Goal: Navigation & Orientation: Find specific page/section

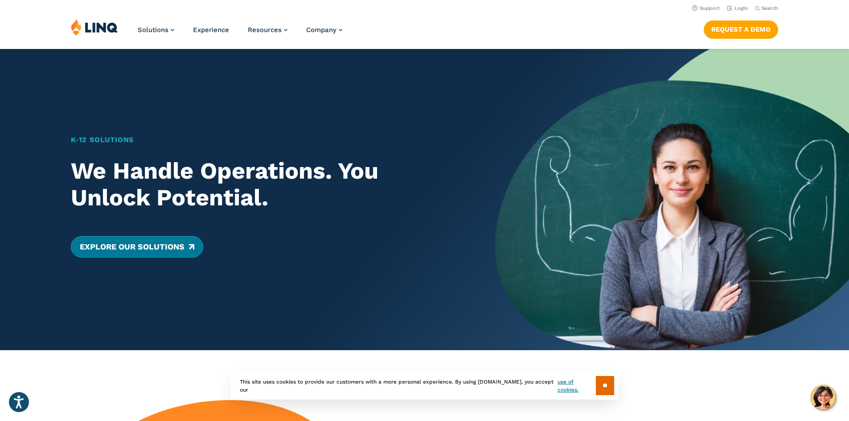
click at [117, 242] on link "Explore Our Solutions" at bounding box center [137, 246] width 132 height 21
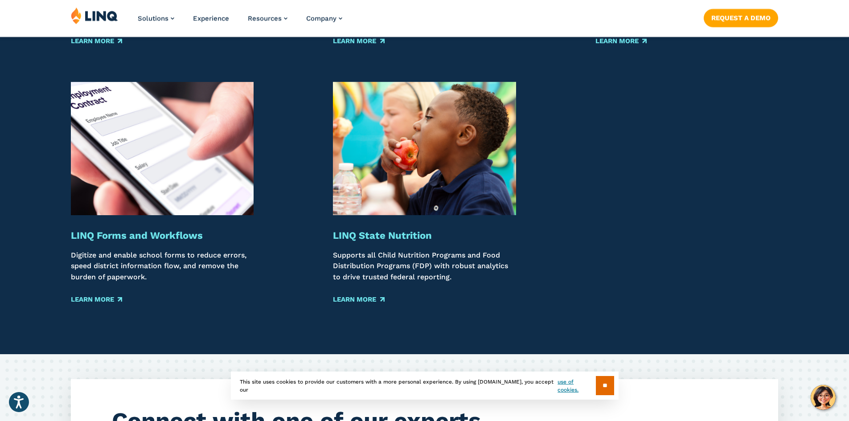
scroll to position [1604, 0]
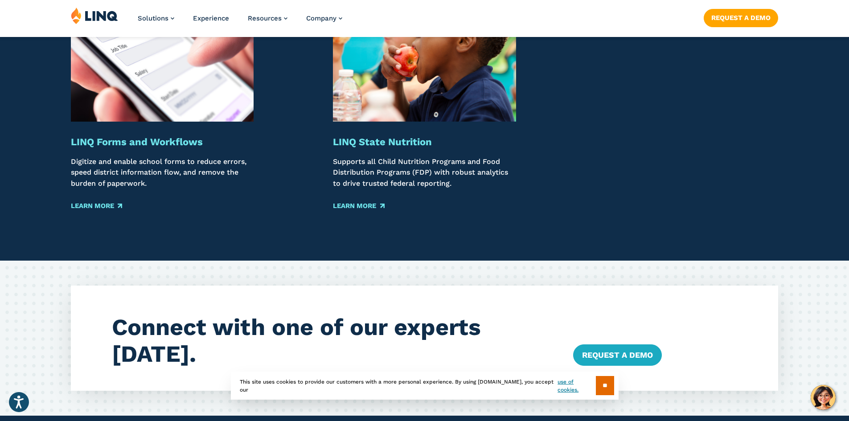
scroll to position [1894, 0]
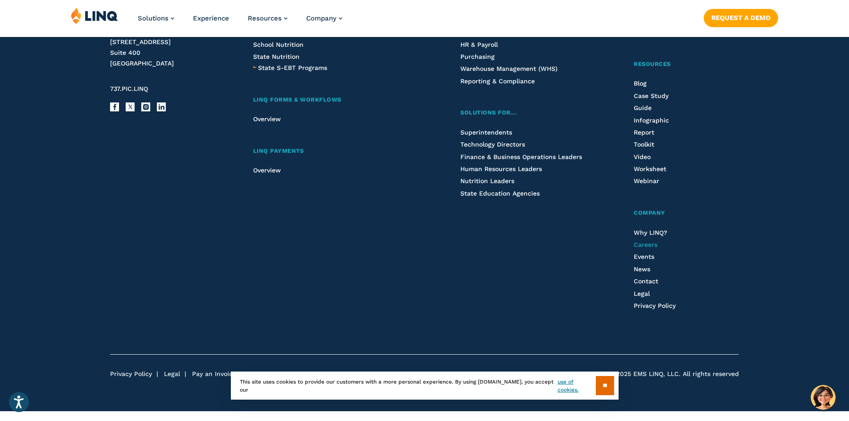
click at [647, 244] on span "Careers" at bounding box center [646, 244] width 24 height 7
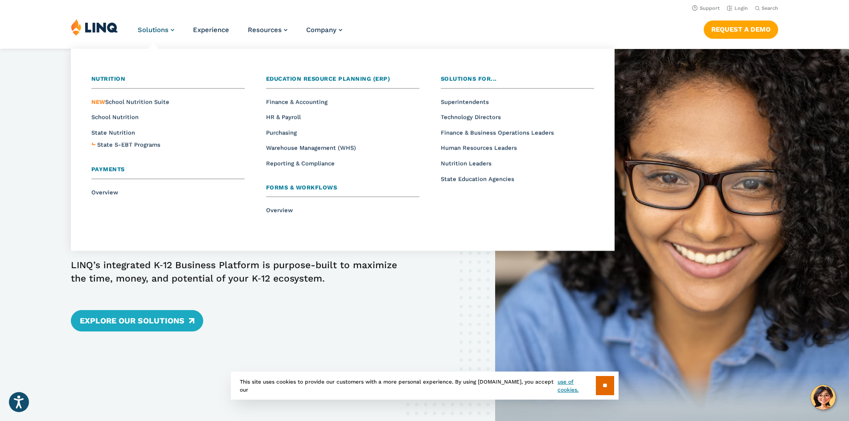
click at [159, 31] on span "Solutions" at bounding box center [153, 30] width 31 height 8
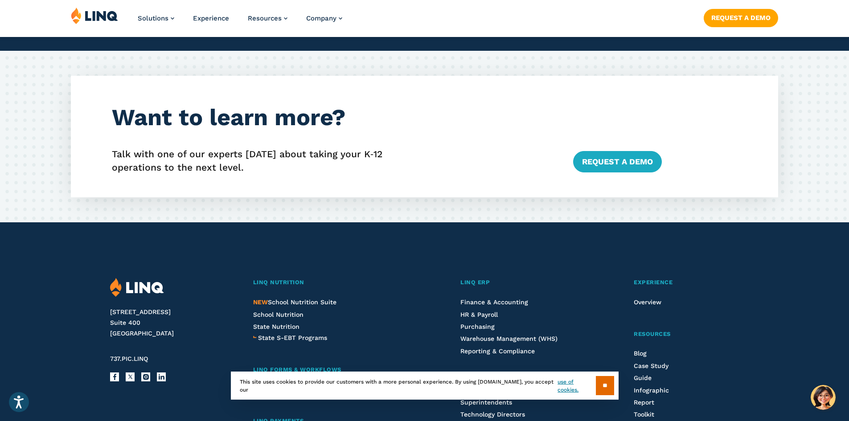
scroll to position [1604, 0]
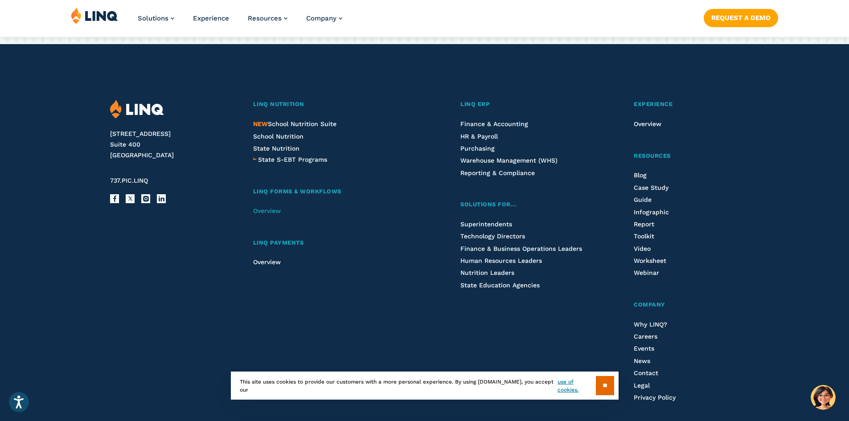
click at [275, 208] on span "Overview" at bounding box center [267, 210] width 28 height 7
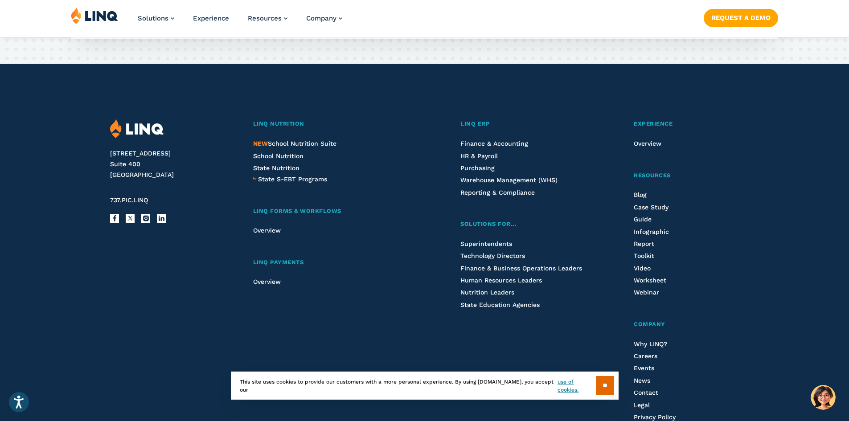
scroll to position [1827, 0]
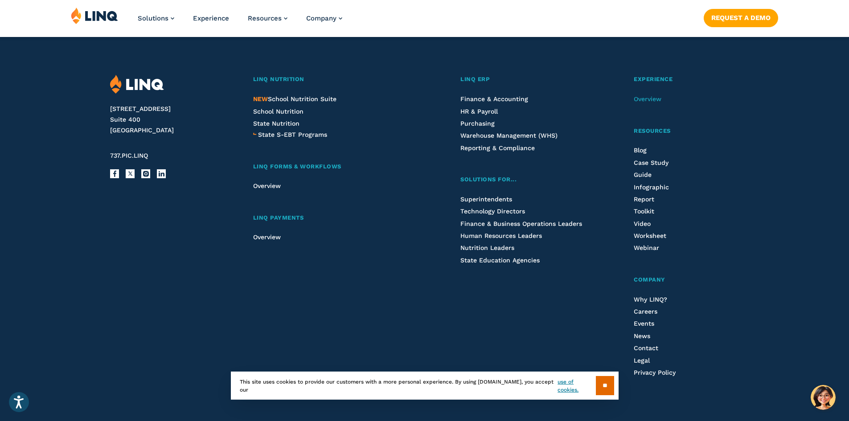
click at [647, 98] on span "Overview" at bounding box center [648, 98] width 28 height 7
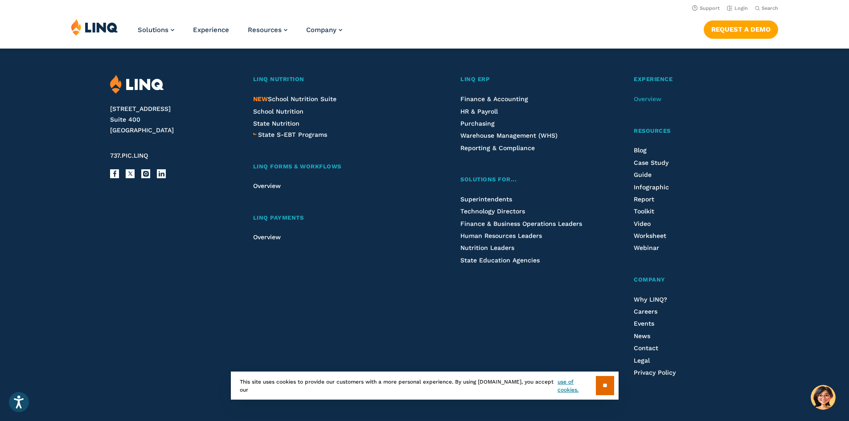
scroll to position [1822, 0]
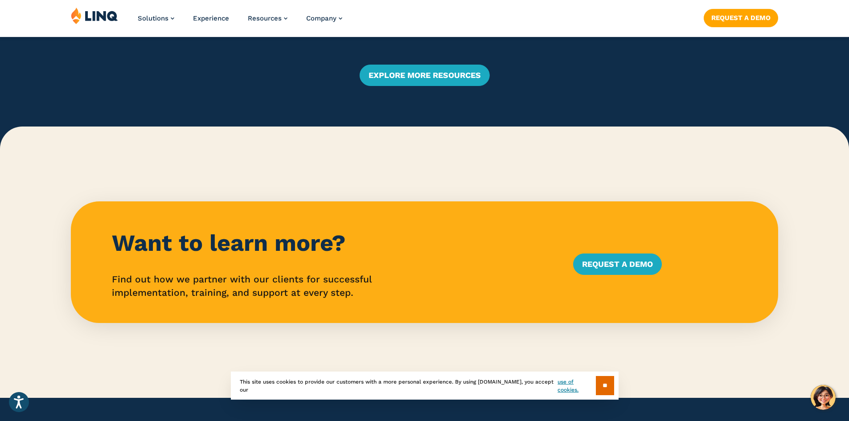
scroll to position [2273, 0]
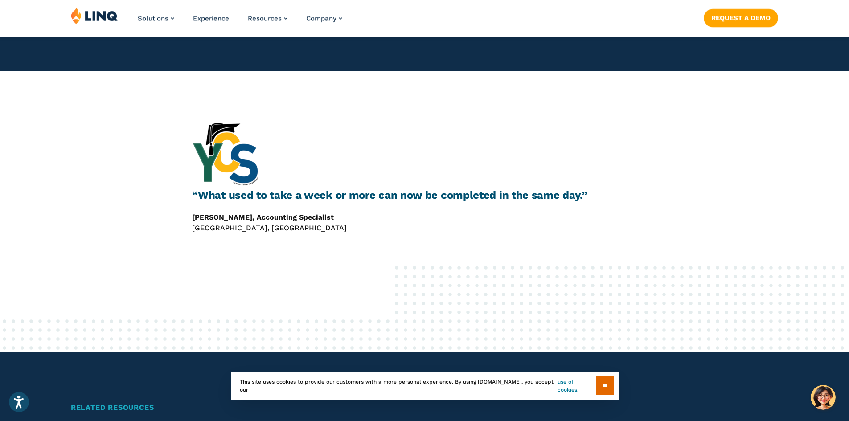
scroll to position [1203, 0]
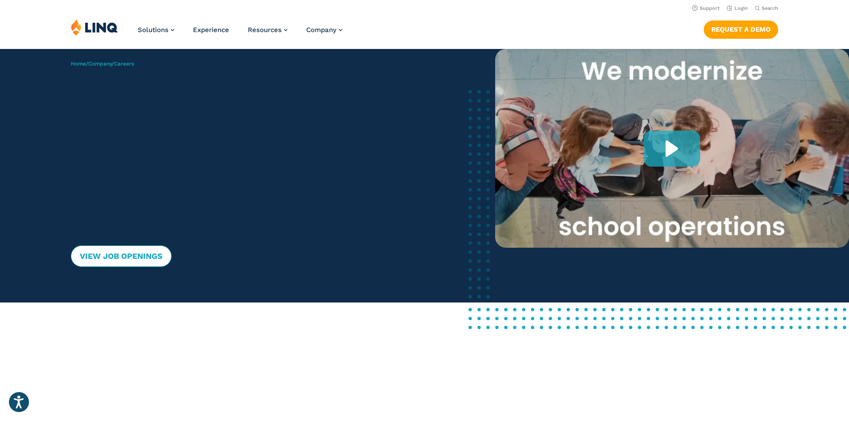
click at [142, 255] on link "View Job Openings" at bounding box center [121, 256] width 101 height 21
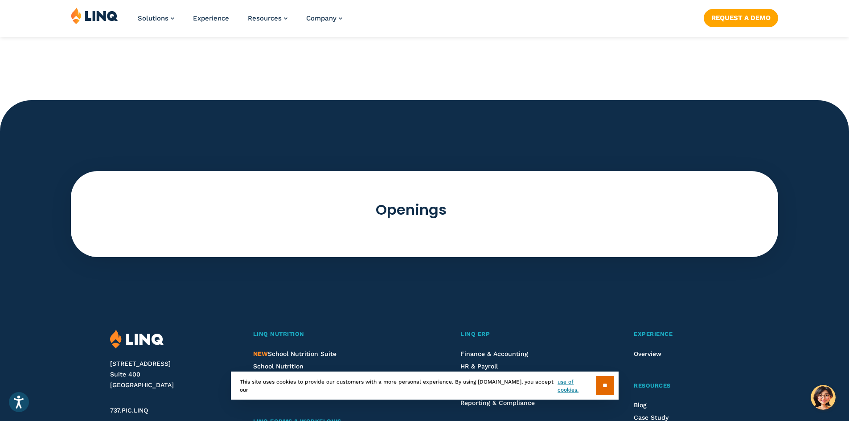
scroll to position [2364, 0]
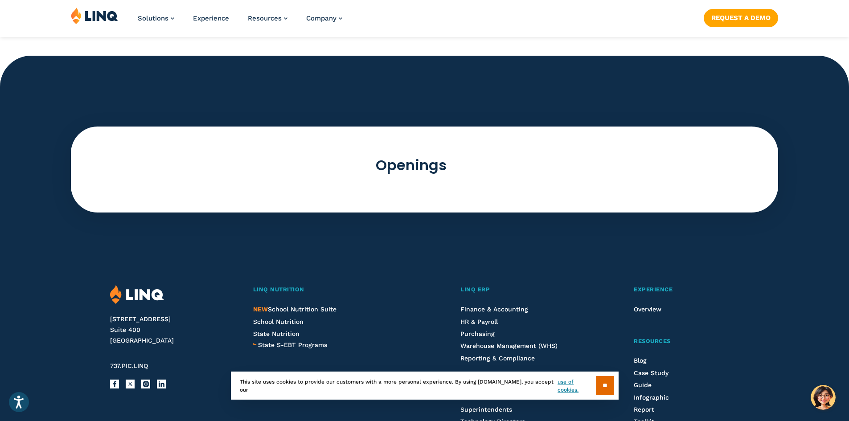
click at [373, 167] on h2 "Openings" at bounding box center [411, 165] width 680 height 20
click at [402, 162] on h2 "Openings" at bounding box center [411, 165] width 680 height 20
drag, startPoint x: 406, startPoint y: 170, endPoint x: 406, endPoint y: 192, distance: 21.4
click at [406, 170] on h2 "Openings" at bounding box center [411, 165] width 680 height 20
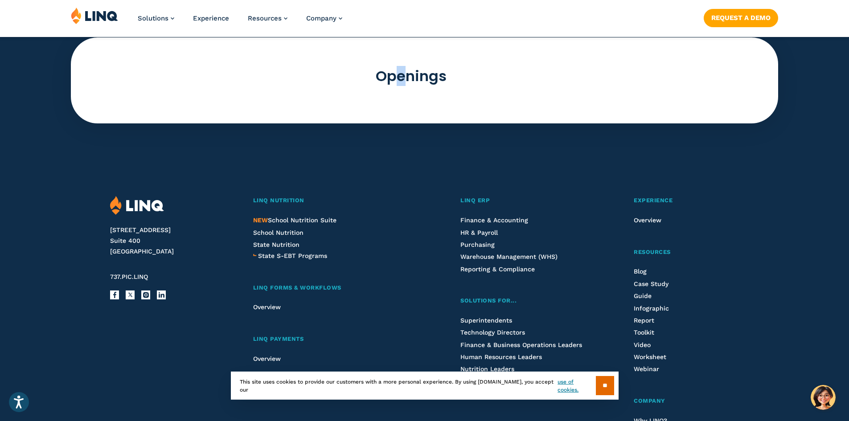
scroll to position [2631, 0]
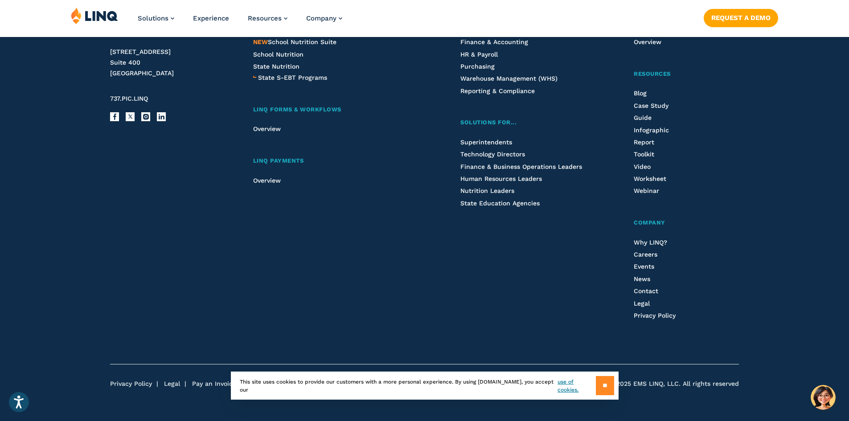
click at [606, 383] on input "**" at bounding box center [605, 385] width 18 height 19
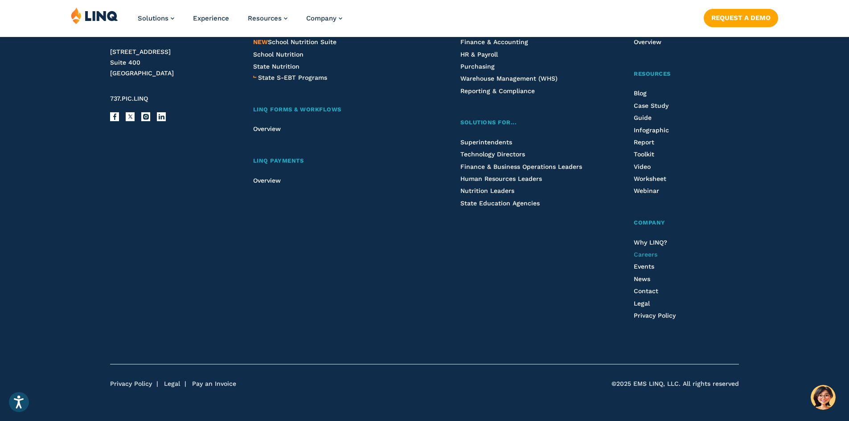
click at [648, 257] on span "Careers" at bounding box center [646, 254] width 24 height 7
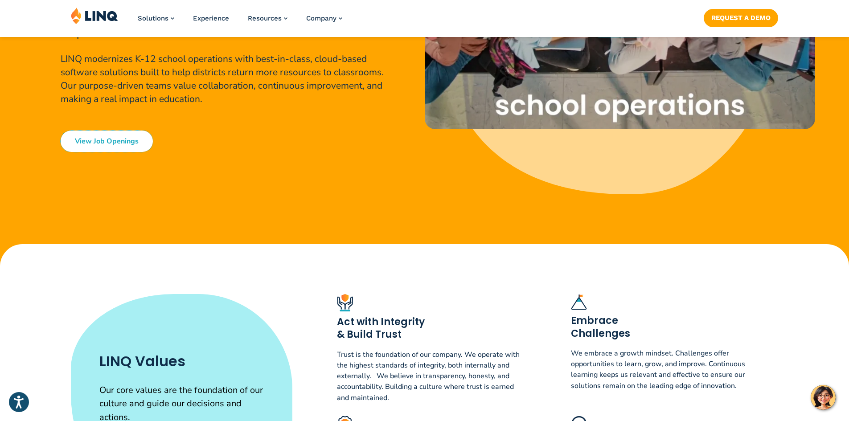
click at [115, 131] on link "View Job Openings" at bounding box center [107, 141] width 92 height 21
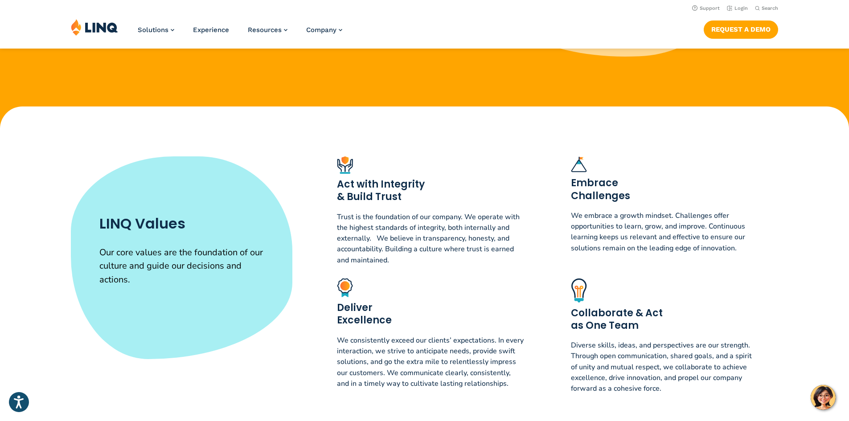
scroll to position [49, 0]
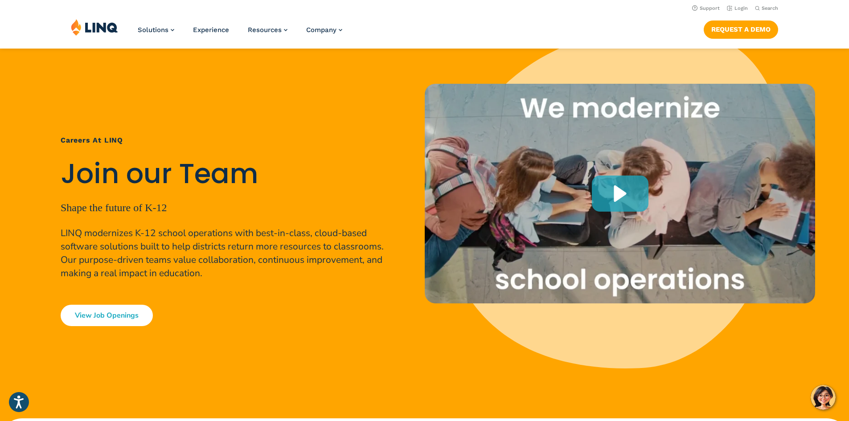
click at [121, 315] on link "View Job Openings" at bounding box center [107, 315] width 92 height 21
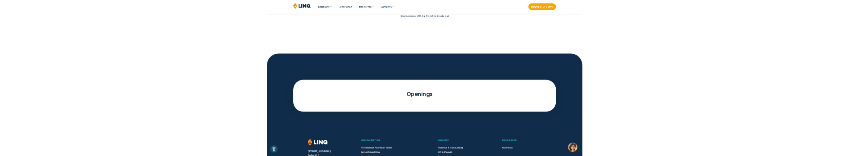
scroll to position [2498, 0]
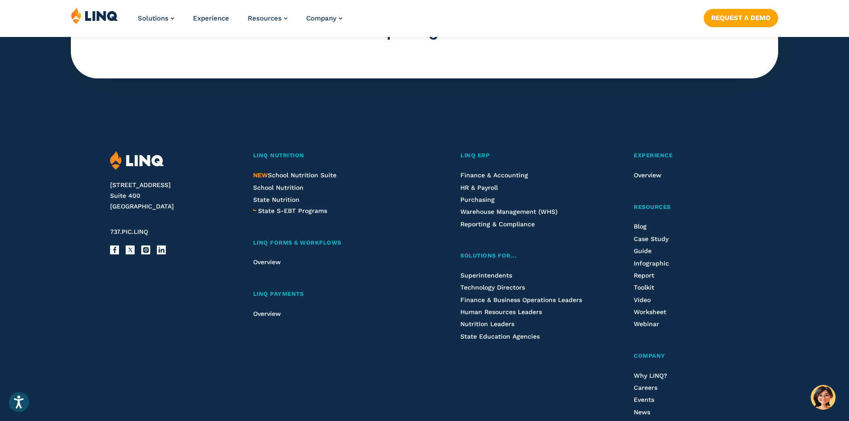
drag, startPoint x: 407, startPoint y: 69, endPoint x: 343, endPoint y: 96, distance: 69.7
click at [341, 96] on div "2801 Via Fortuna Suite 400 Austin, TX 78746 737.PIC.LINQ Facebook X Instagram L…" at bounding box center [424, 296] width 707 height 402
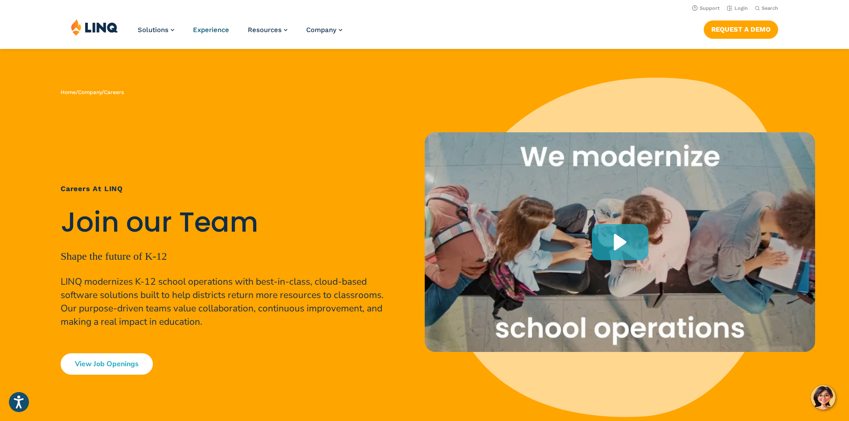
click at [212, 30] on span "Experience" at bounding box center [211, 30] width 36 height 8
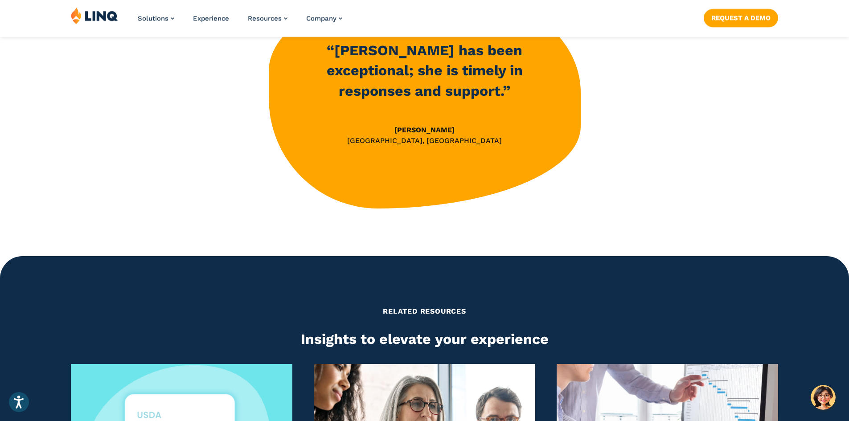
scroll to position [1738, 0]
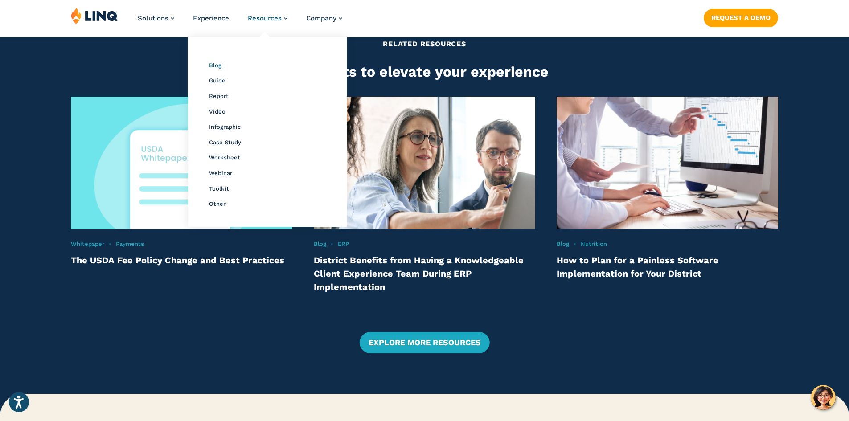
click at [214, 68] on span "Blog" at bounding box center [215, 65] width 12 height 7
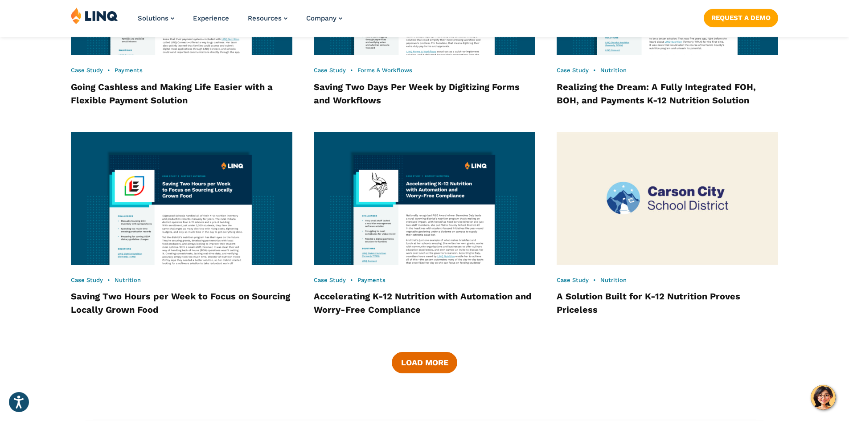
scroll to position [1410, 0]
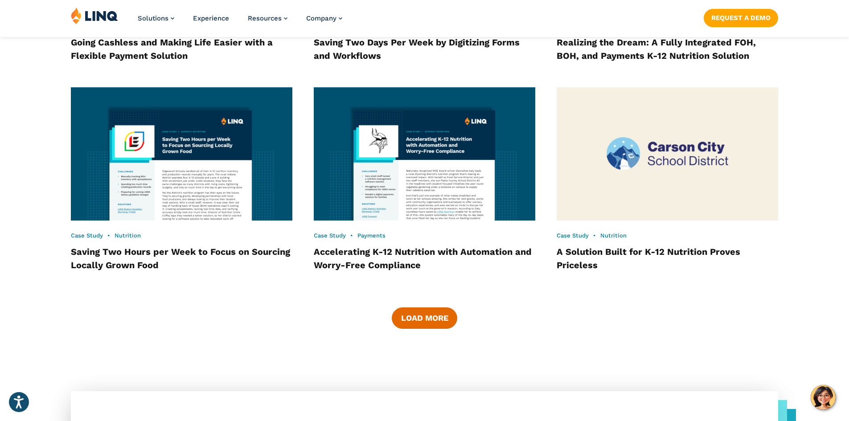
click at [443, 329] on button "Load More" at bounding box center [424, 317] width 65 height 21
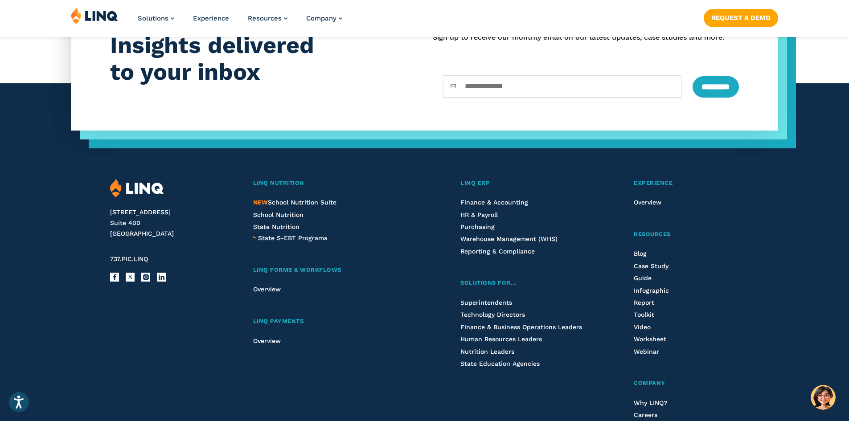
scroll to position [2257, 0]
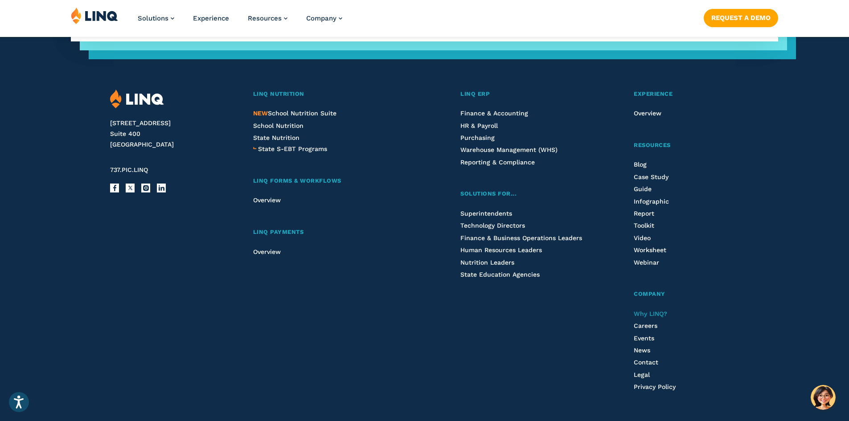
click at [651, 317] on span "Why LINQ?" at bounding box center [650, 313] width 33 height 7
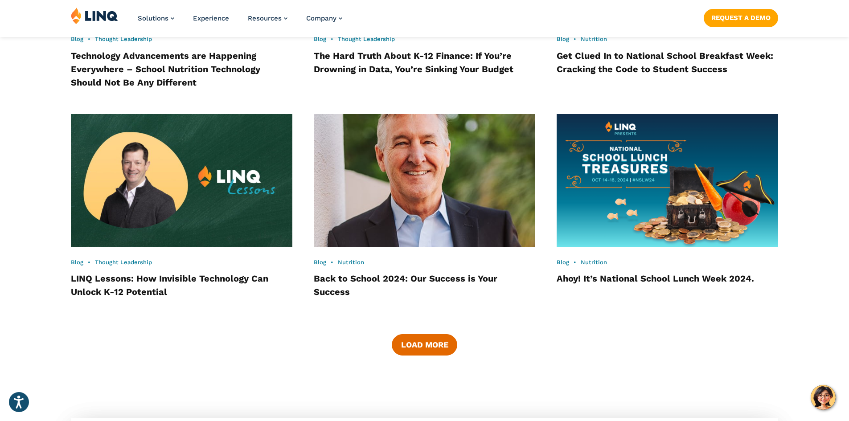
scroll to position [1455, 0]
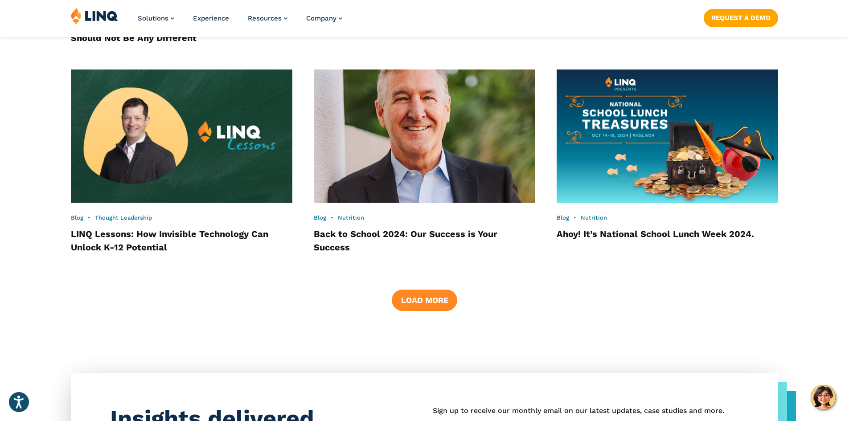
click at [406, 309] on button "Load More" at bounding box center [424, 300] width 65 height 21
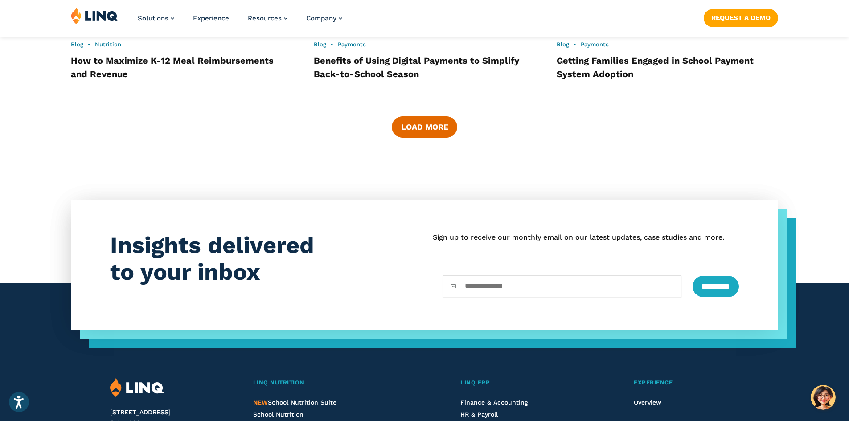
scroll to position [2346, 0]
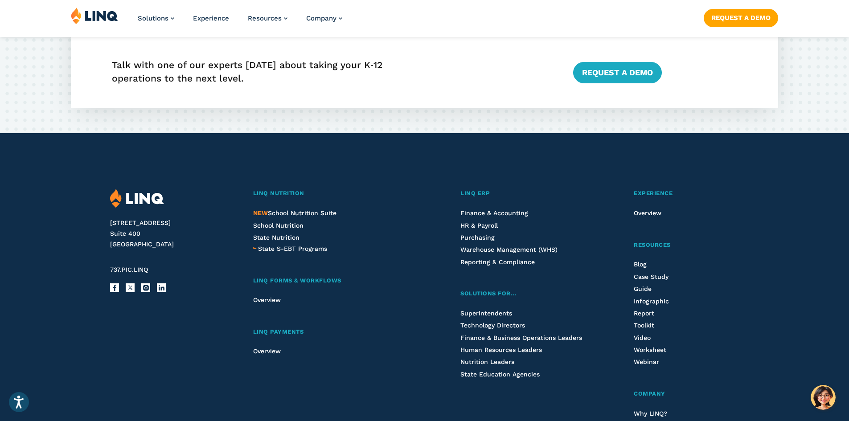
scroll to position [1560, 0]
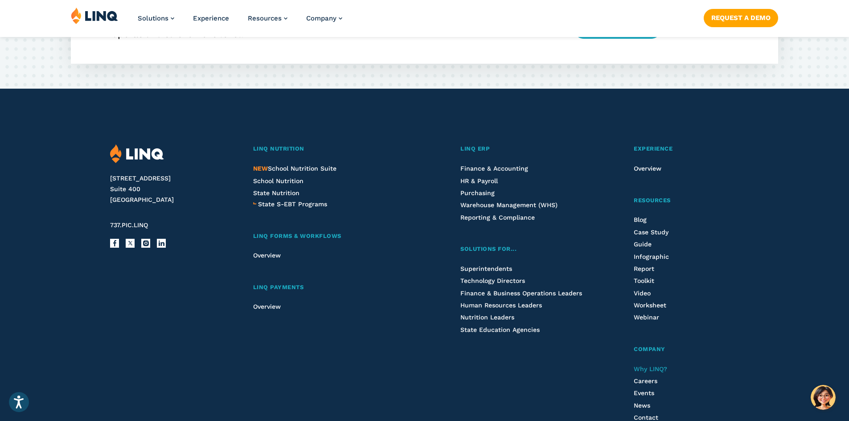
click at [648, 370] on span "Why LINQ?" at bounding box center [650, 368] width 33 height 7
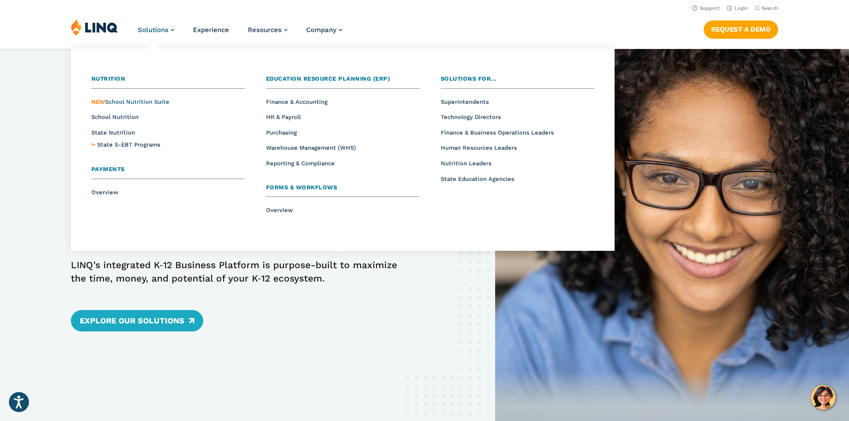
click at [146, 99] on span "NEW School Nutrition Suite" at bounding box center [130, 101] width 78 height 7
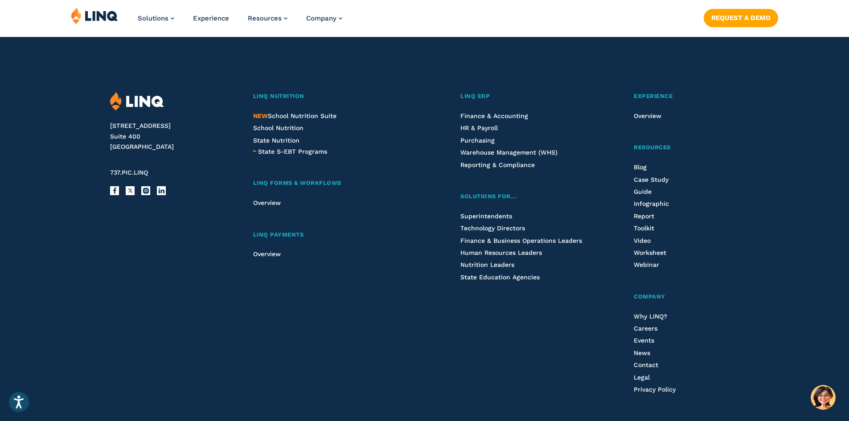
scroll to position [1109, 0]
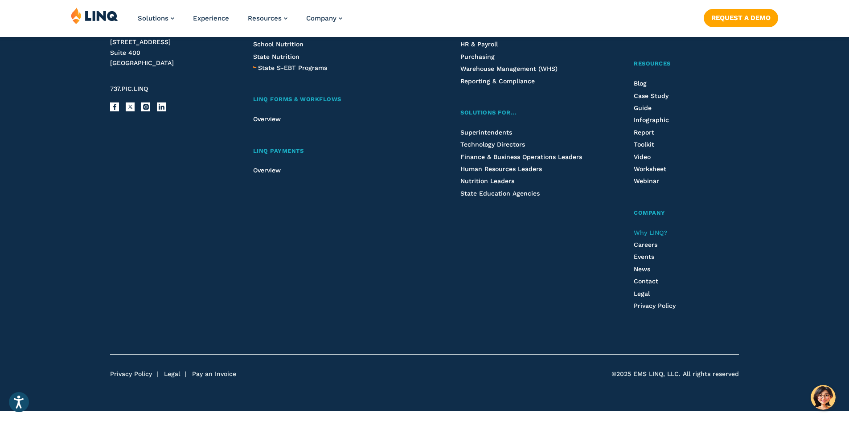
click at [645, 231] on span "Why LINQ?" at bounding box center [650, 232] width 33 height 7
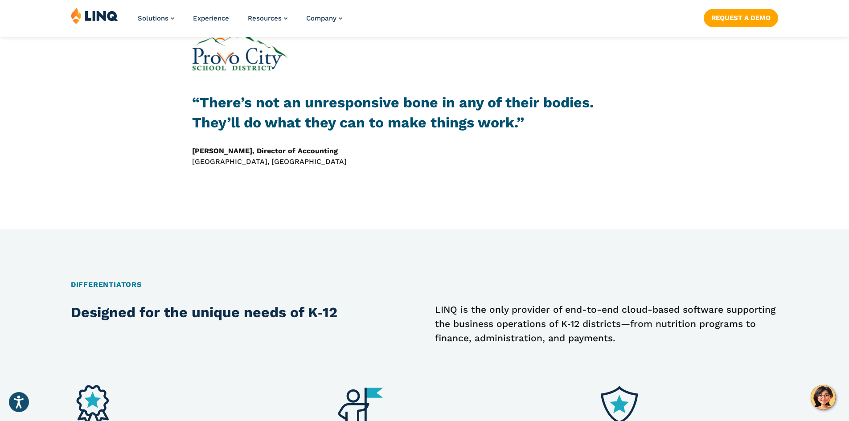
scroll to position [1687, 0]
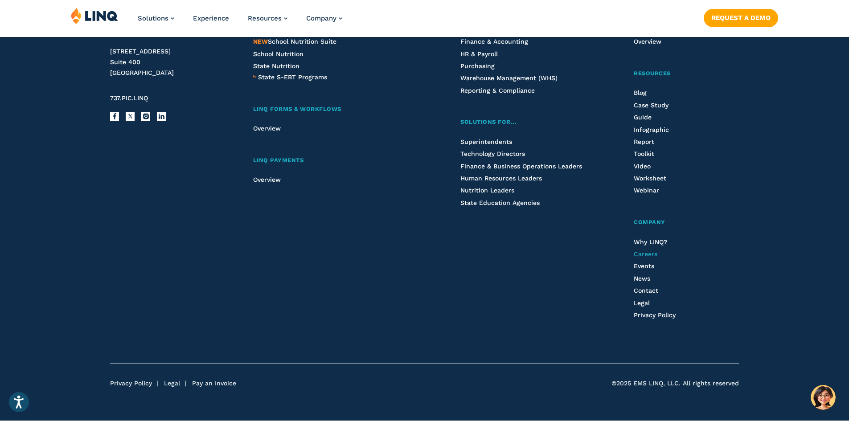
click at [653, 253] on span "Careers" at bounding box center [646, 253] width 24 height 7
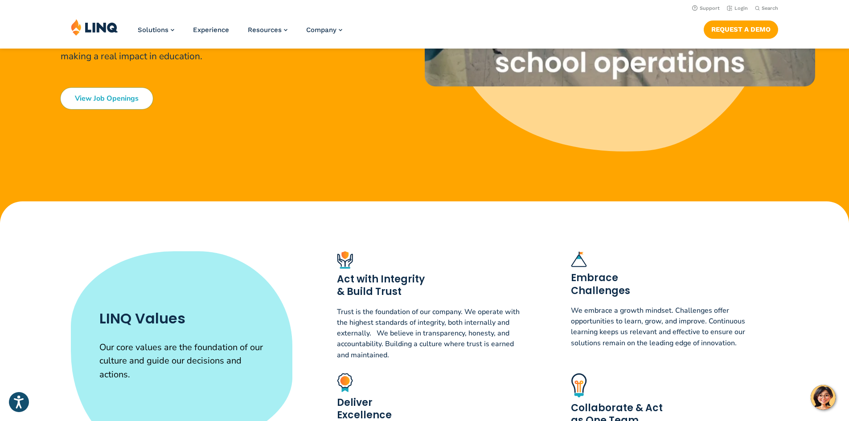
click at [118, 104] on link "View Job Openings" at bounding box center [107, 98] width 92 height 21
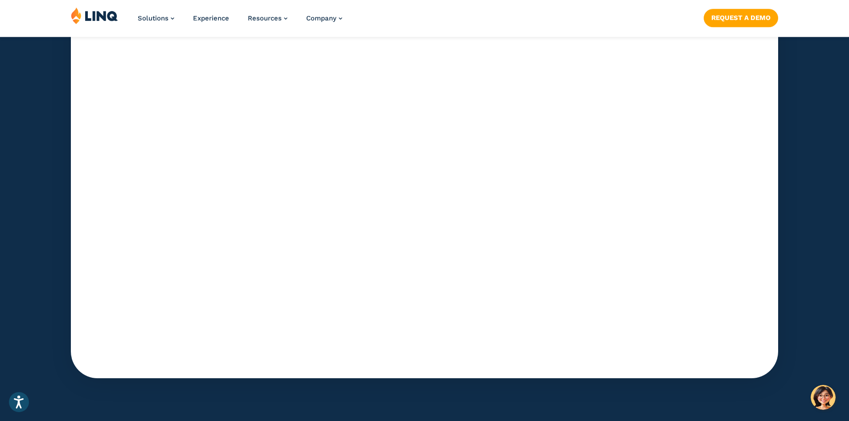
scroll to position [2856, 0]
